Goal: Task Accomplishment & Management: Use online tool/utility

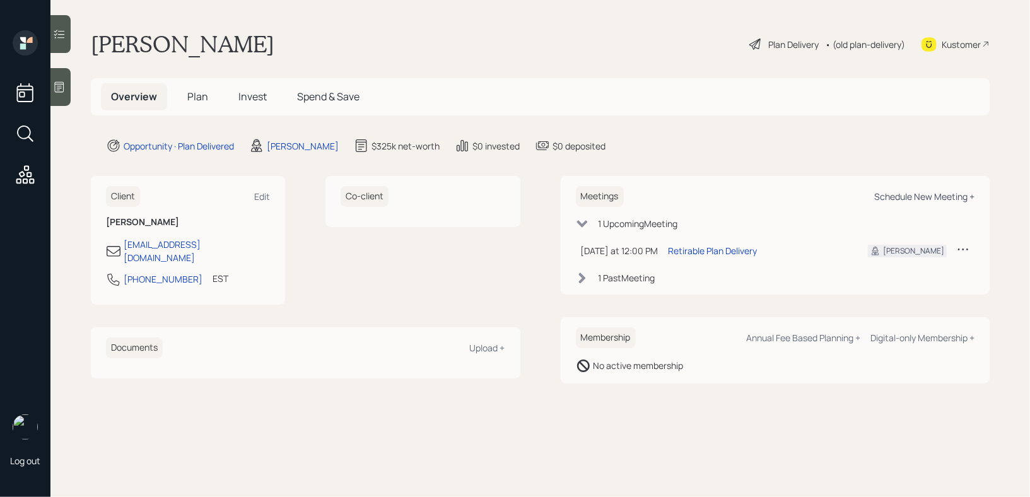
click at [918, 192] on div "Schedule New Meeting +" at bounding box center [925, 197] width 100 height 12
select select "bffa7908-1b2a-4c79-9bb6-f0ec9aed22d3"
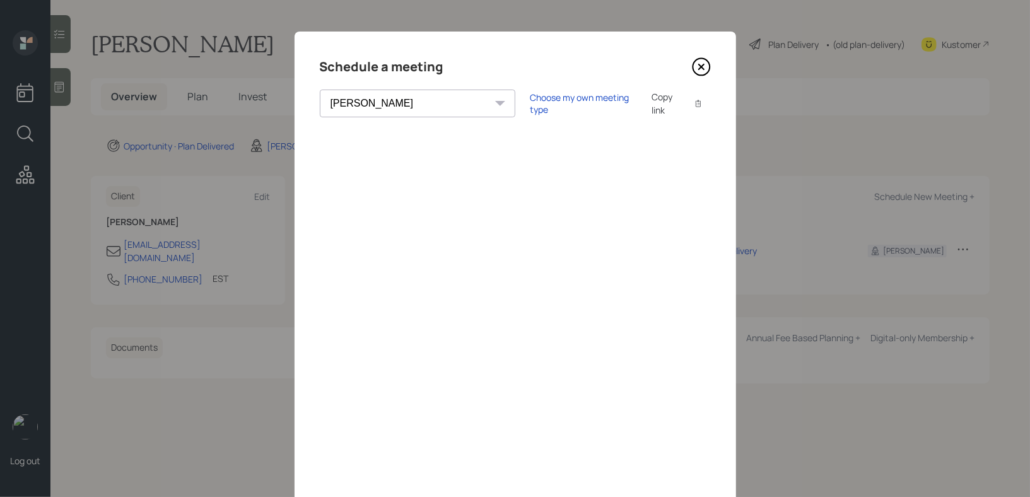
click at [703, 61] on icon at bounding box center [701, 66] width 19 height 19
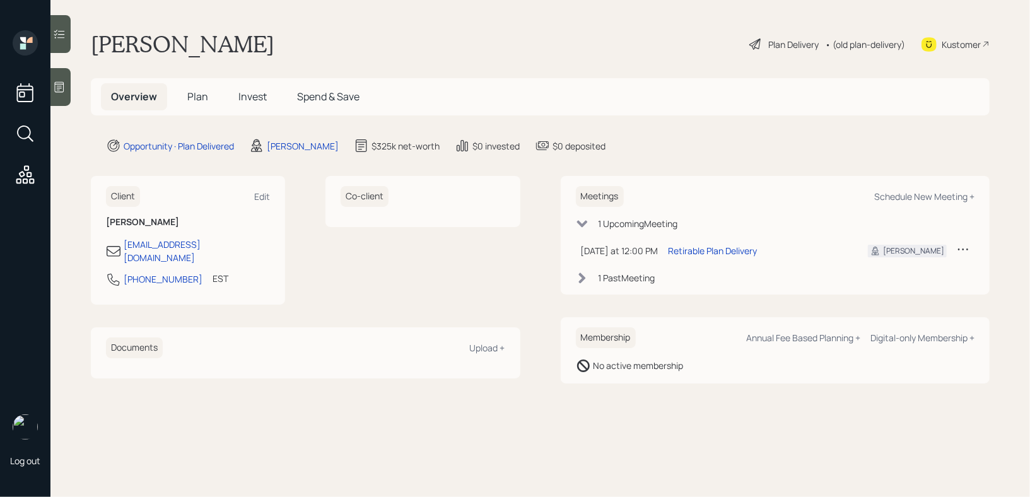
click at [940, 40] on div "Kustomer" at bounding box center [956, 44] width 68 height 28
